Goal: Obtain resource: Obtain resource

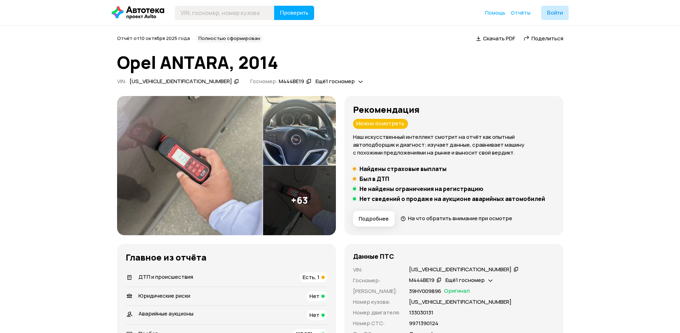
click at [202, 149] on img at bounding box center [190, 165] width 146 height 139
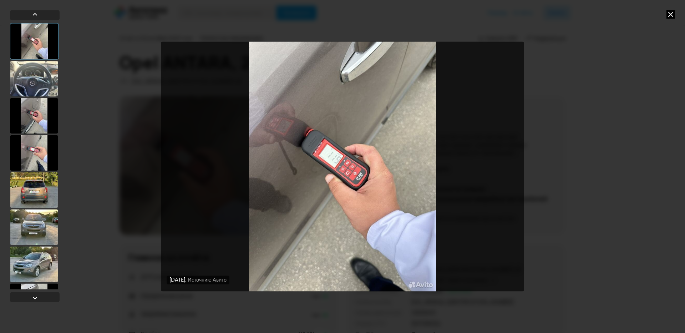
click at [39, 132] on div at bounding box center [34, 116] width 48 height 36
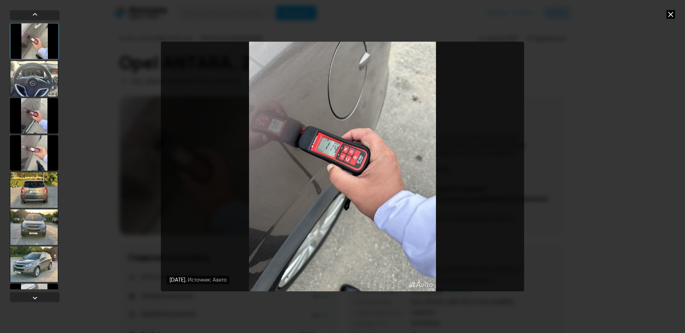
click at [41, 167] on div at bounding box center [34, 153] width 48 height 36
click at [38, 189] on div at bounding box center [34, 190] width 48 height 36
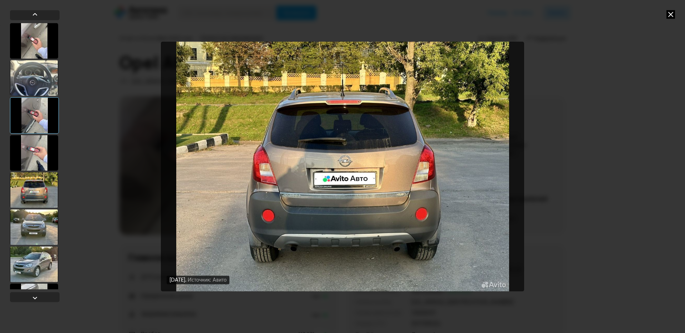
click at [34, 226] on div at bounding box center [34, 227] width 48 height 36
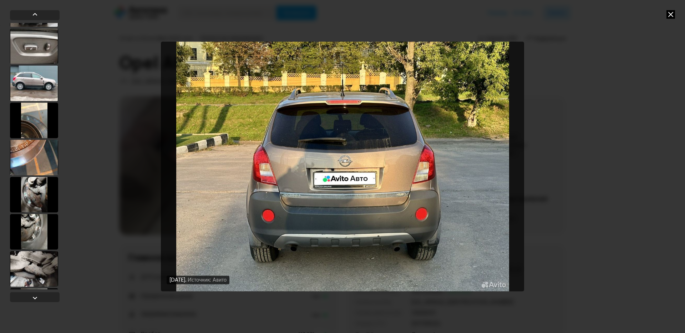
scroll to position [2185, 0]
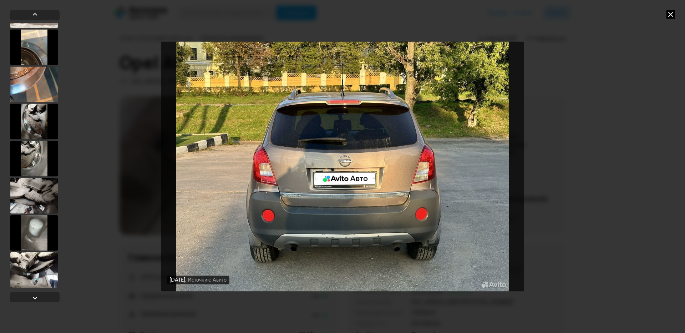
click at [39, 124] on div at bounding box center [34, 122] width 48 height 36
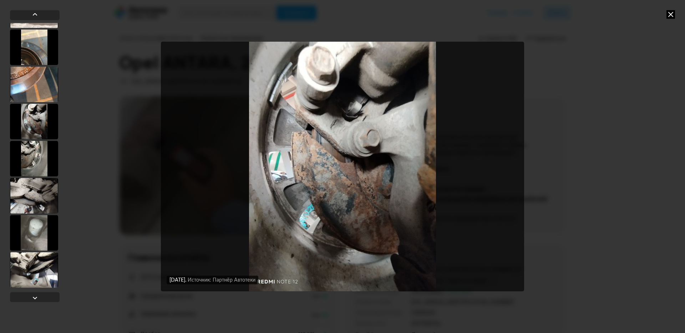
click at [37, 159] on div at bounding box center [34, 159] width 48 height 36
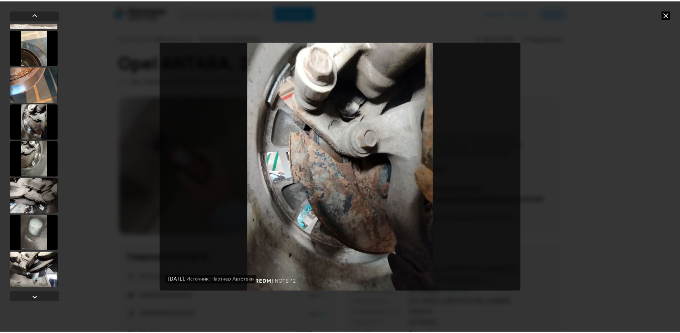
scroll to position [2184, 0]
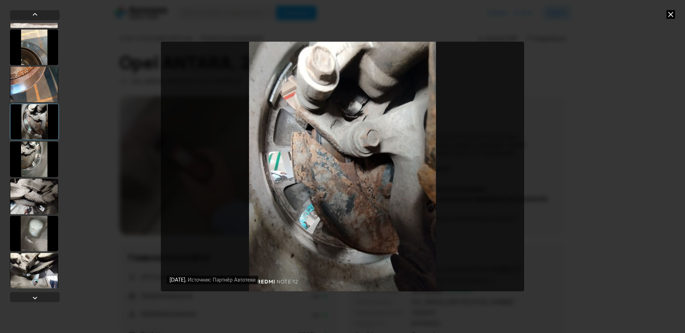
click at [673, 14] on icon at bounding box center [671, 14] width 9 height 9
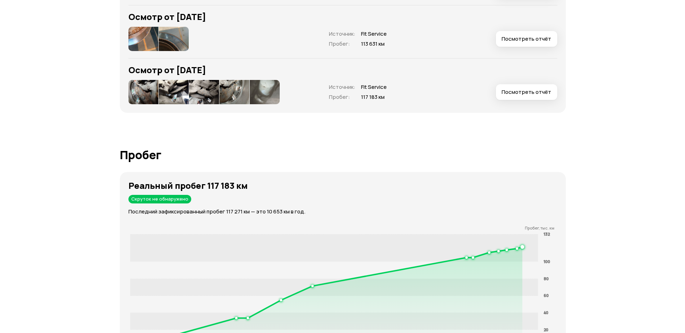
scroll to position [1071, 0]
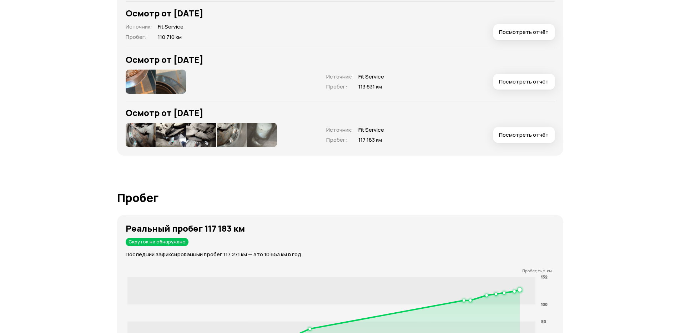
click at [522, 140] on button "Посмотреть отчёт" at bounding box center [523, 135] width 61 height 16
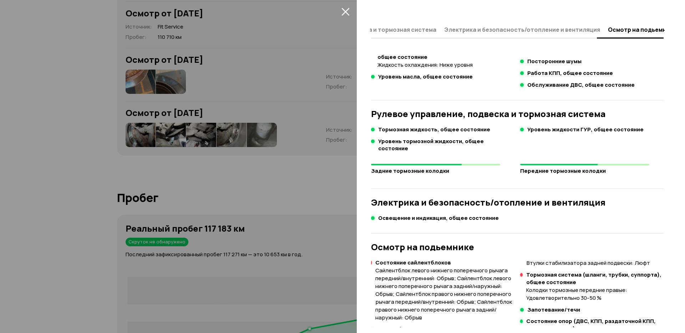
scroll to position [43, 0]
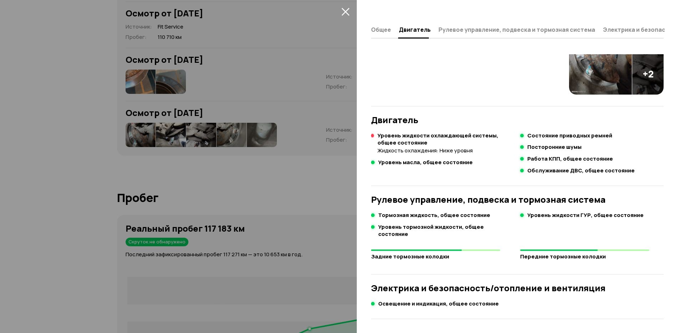
click at [378, 133] on strong "Уровень жидкости охлаждающей системы, общее состояние" at bounding box center [446, 139] width 137 height 15
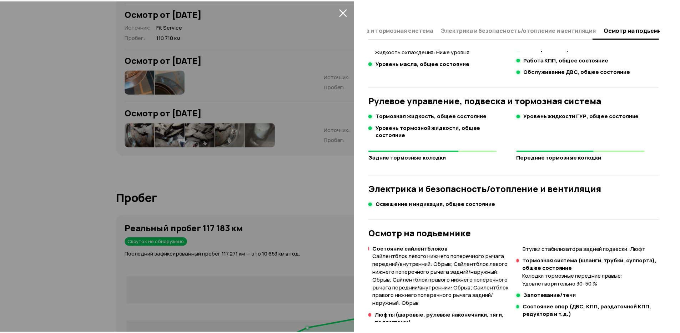
scroll to position [9, 0]
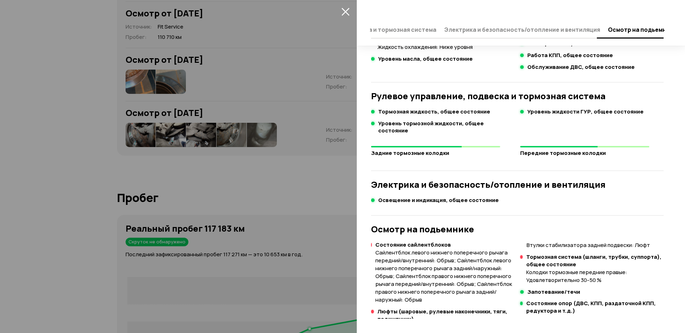
click at [373, 242] on div "Состояние сайлентблоков Сайлентблок левого нижнего поперечного рычага передний/…" at bounding box center [443, 272] width 144 height 62
click at [344, 12] on icon "закрыть" at bounding box center [346, 11] width 8 height 8
